Goal: Check status: Check status

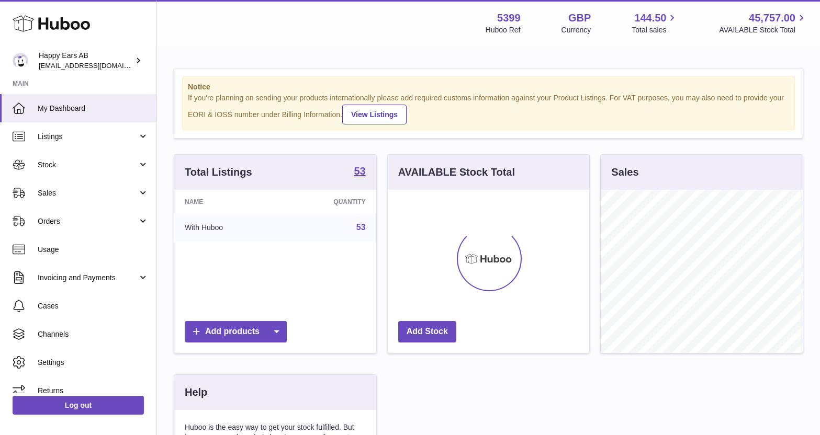
scroll to position [163, 201]
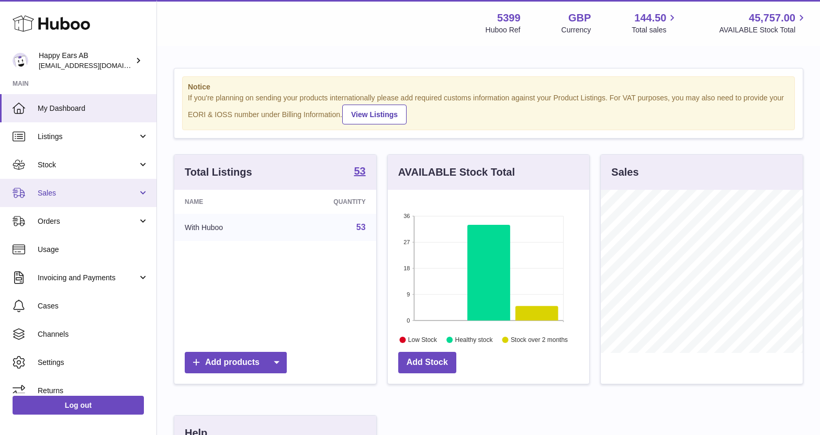
click at [91, 189] on span "Sales" at bounding box center [88, 193] width 100 height 10
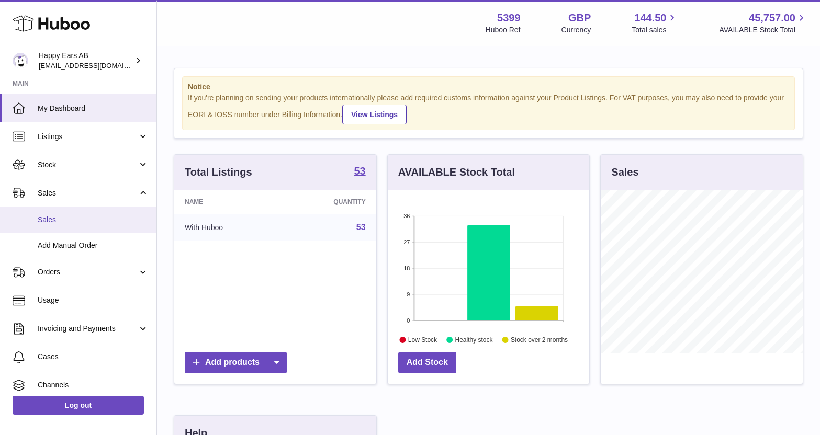
click at [88, 223] on span "Sales" at bounding box center [93, 220] width 111 height 10
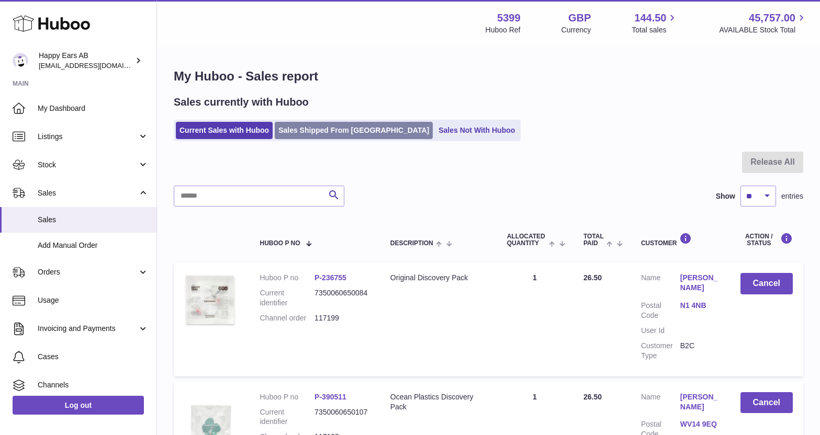
click at [329, 130] on link "Sales Shipped From [GEOGRAPHIC_DATA]" at bounding box center [354, 130] width 158 height 17
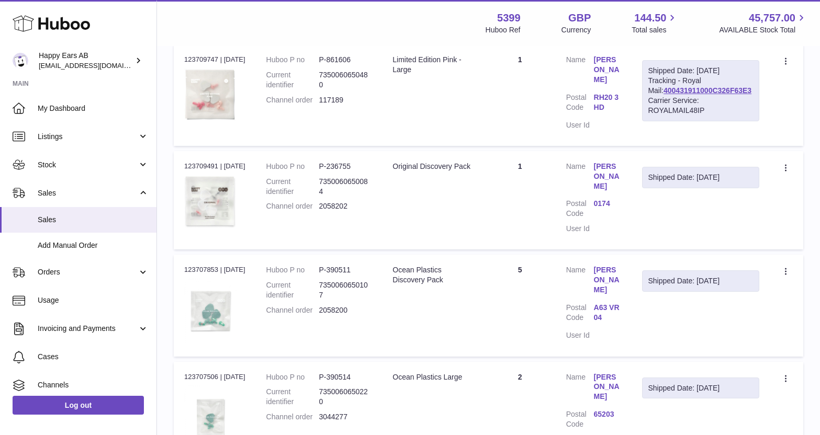
scroll to position [983, 0]
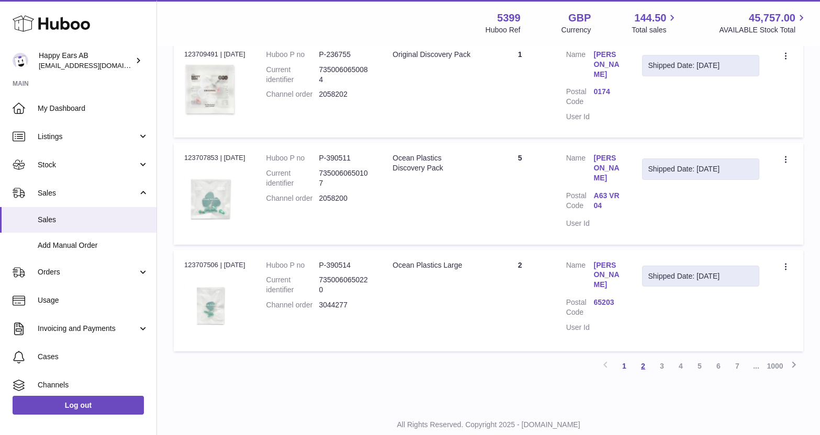
click at [645, 357] on link "2" at bounding box center [642, 366] width 19 height 19
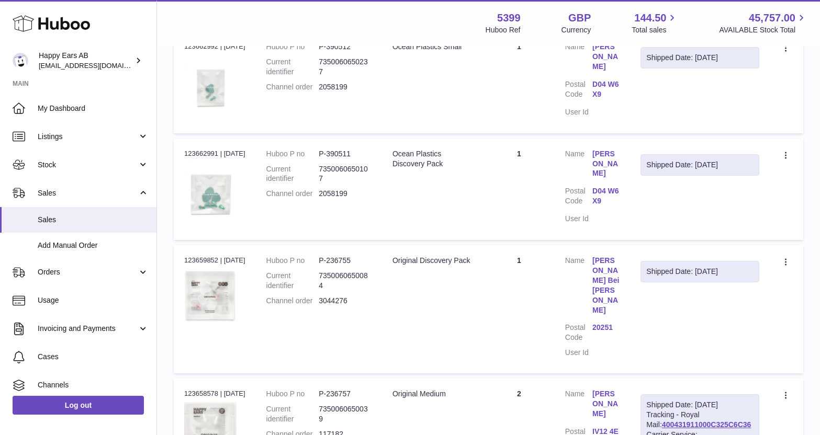
scroll to position [1003, 0]
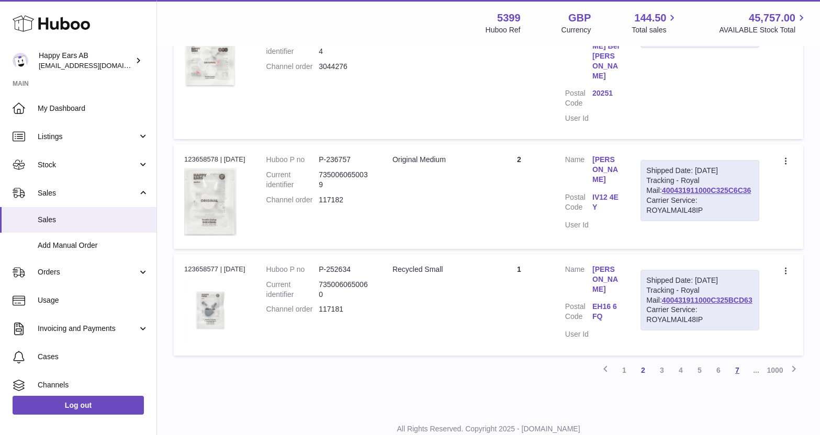
click at [737, 361] on link "7" at bounding box center [737, 370] width 19 height 19
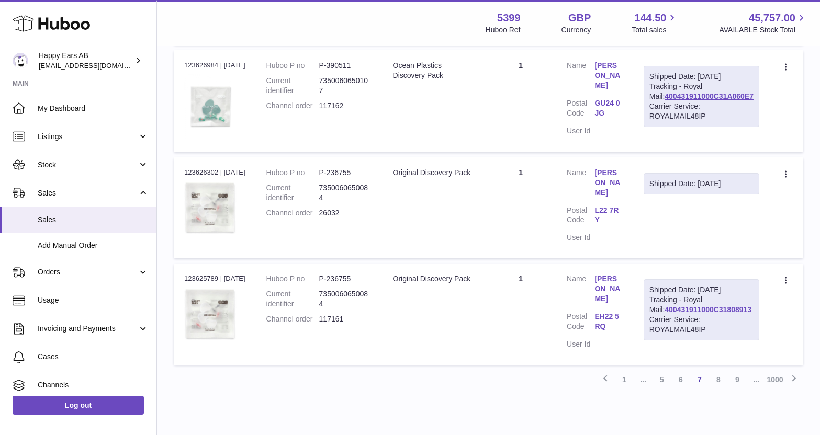
scroll to position [963, 0]
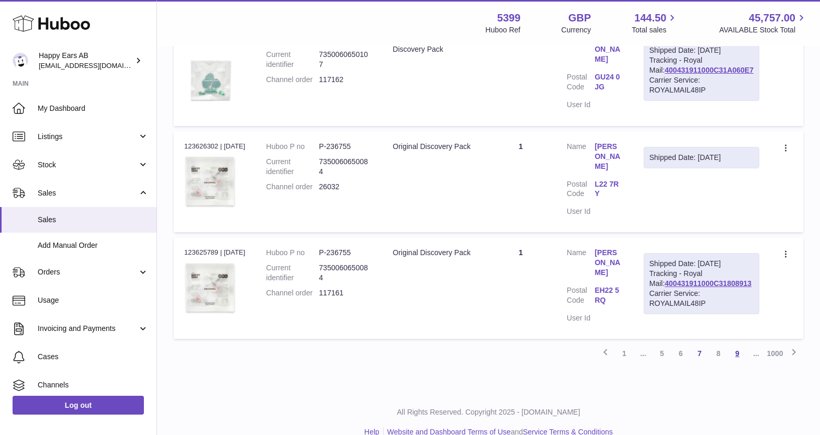
click at [737, 344] on link "9" at bounding box center [737, 353] width 19 height 19
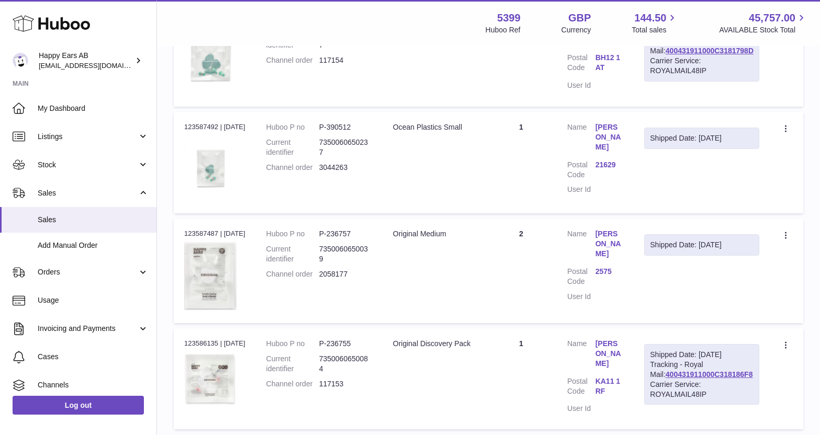
scroll to position [991, 0]
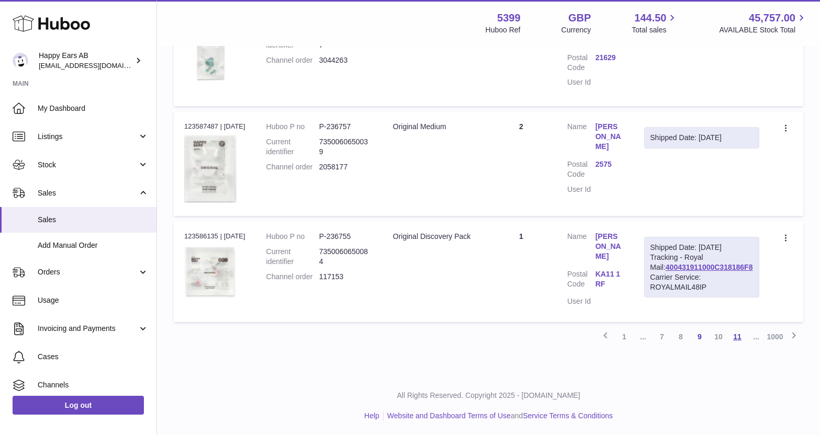
click at [736, 333] on link "11" at bounding box center [737, 336] width 19 height 19
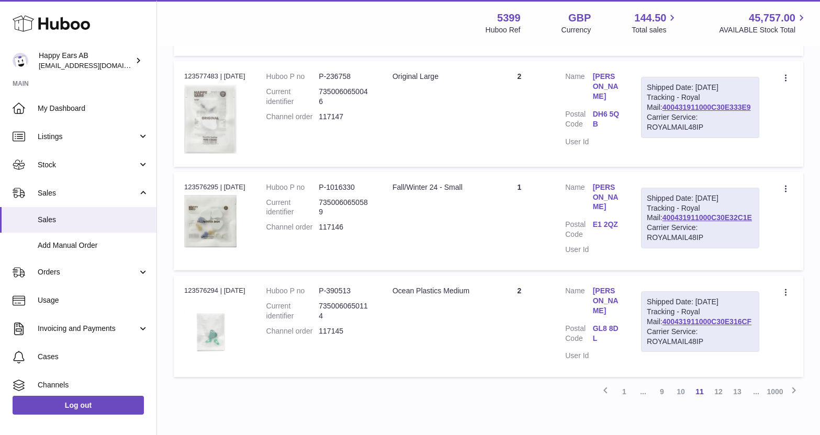
scroll to position [1003, 0]
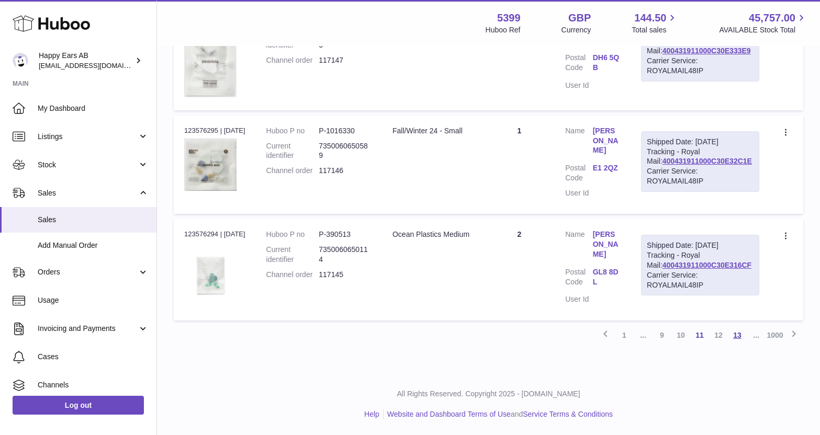
click at [740, 336] on link "13" at bounding box center [737, 335] width 19 height 19
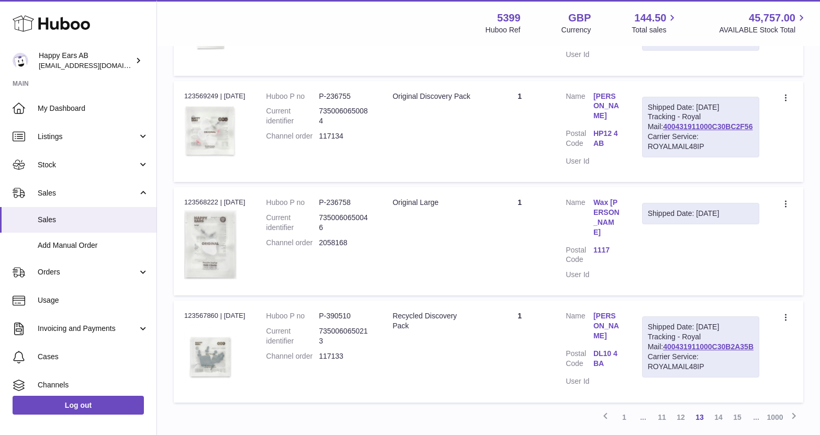
scroll to position [984, 0]
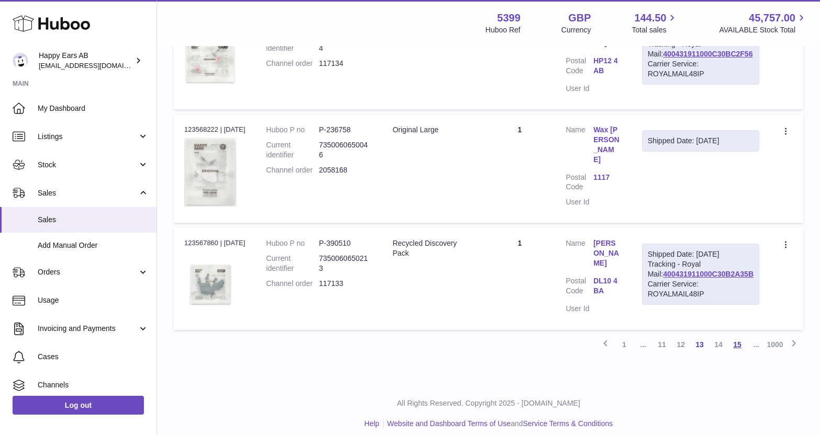
click at [739, 335] on link "15" at bounding box center [737, 344] width 19 height 19
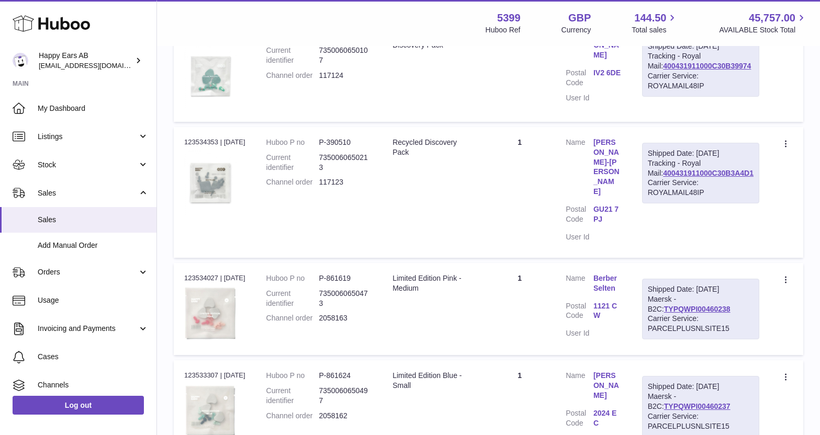
scroll to position [994, 0]
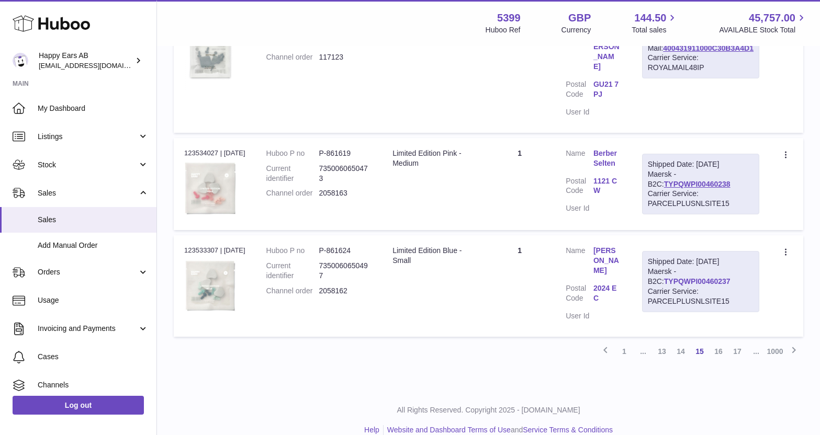
click at [719, 277] on link "TYPQWPI00460237" at bounding box center [697, 281] width 66 height 8
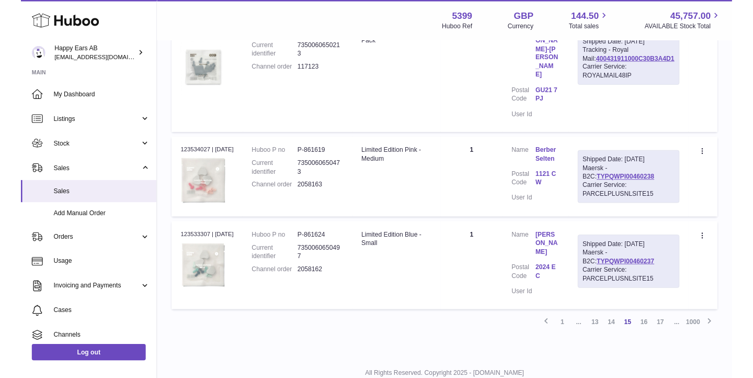
scroll to position [974, 0]
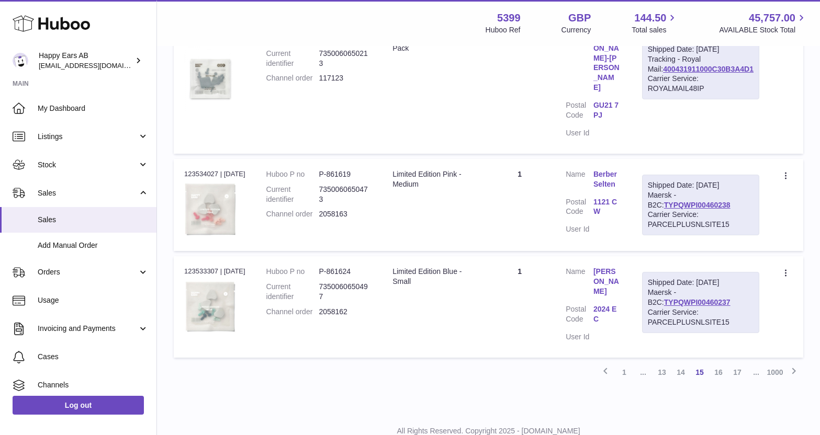
click at [679, 182] on div "Shipped Date: 27th Aug 2025 Maersk - B2C: TYPQWPI00460238 Carrier Service: PARC…" at bounding box center [700, 205] width 117 height 61
click at [680, 201] on link "TYPQWPI00460238" at bounding box center [697, 205] width 66 height 8
